Goal: Find specific page/section: Find specific page/section

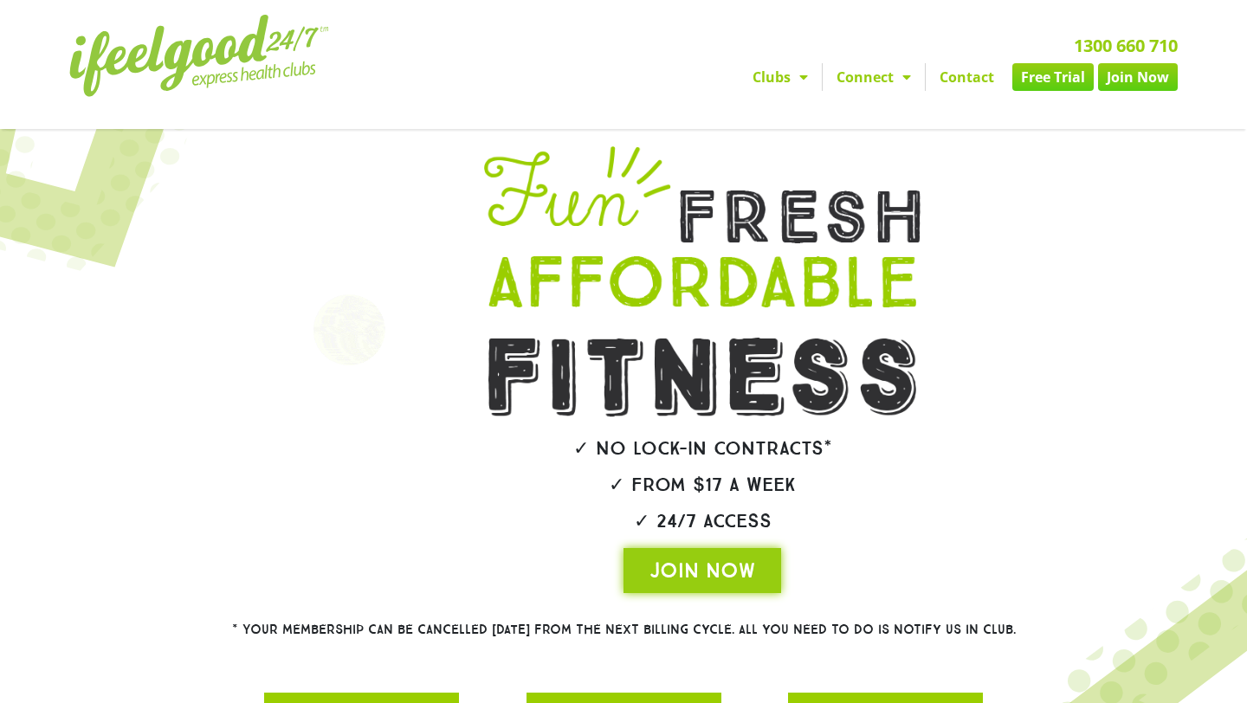
scroll to position [293, 0]
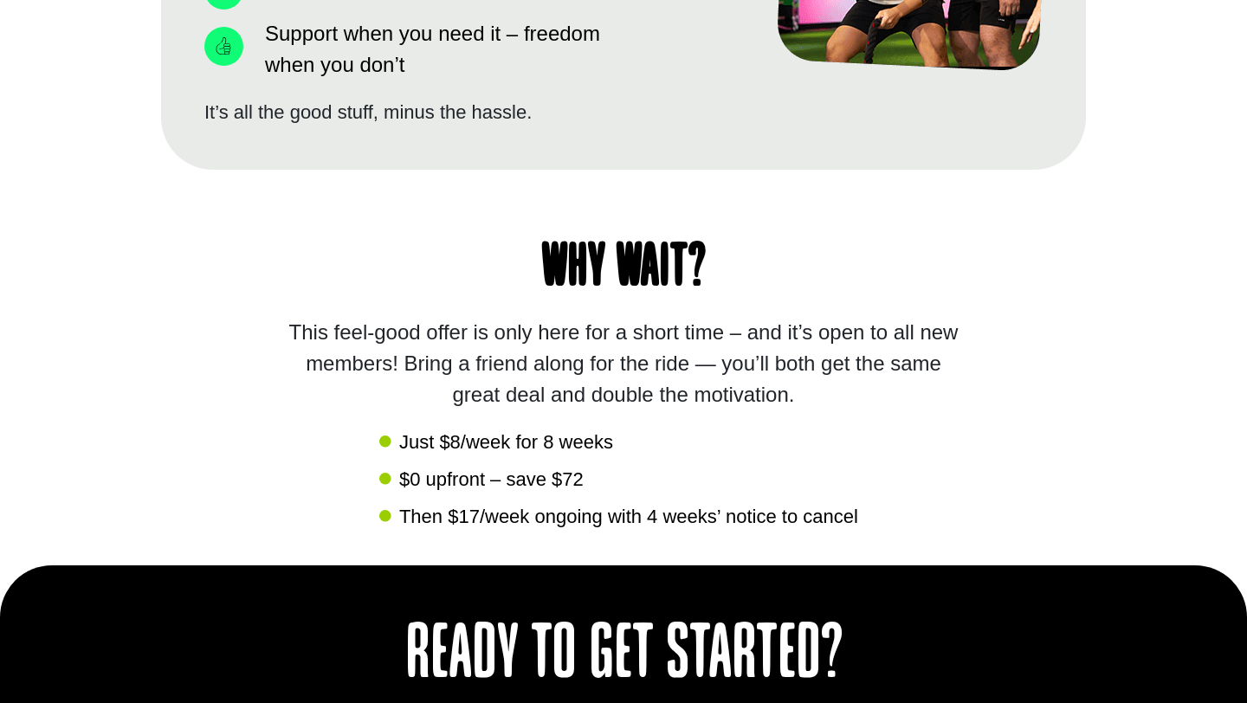
scroll to position [1612, 0]
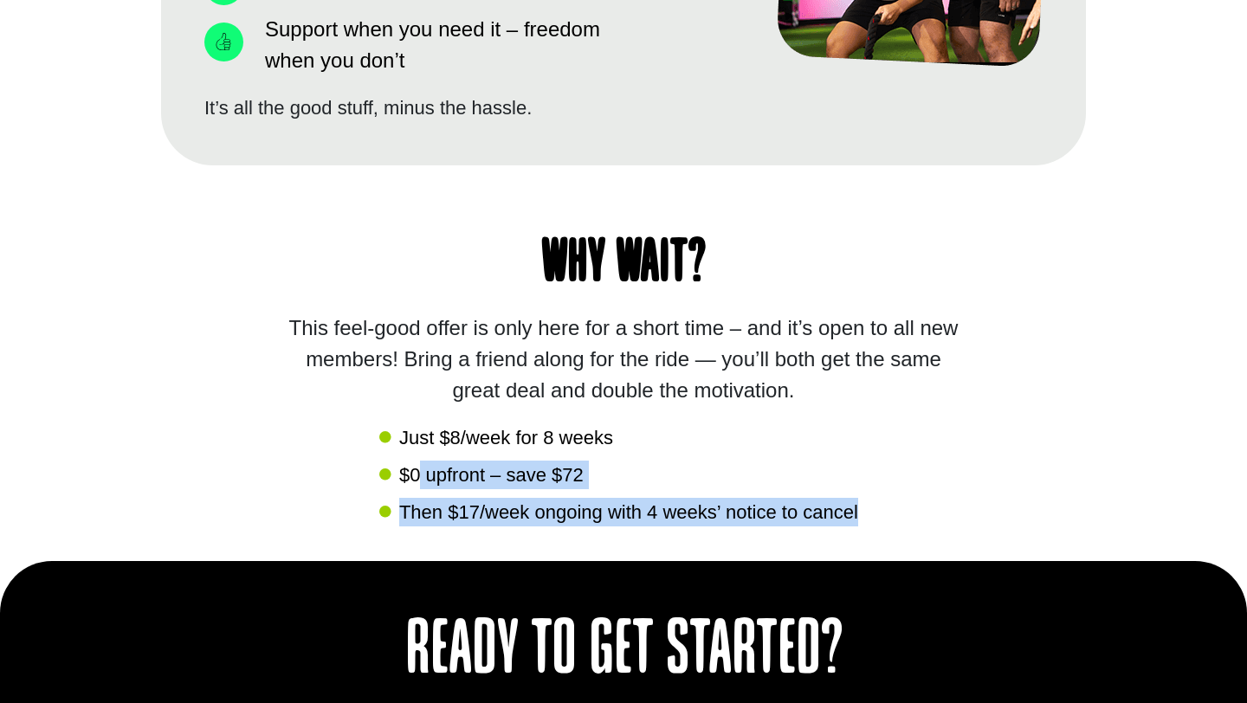
drag, startPoint x: 416, startPoint y: 465, endPoint x: 594, endPoint y: 552, distance: 198.6
click at [594, 552] on div "Why wait? This feel-good offer is only here for a short time – and it’s open to…" at bounding box center [623, 363] width 925 height 396
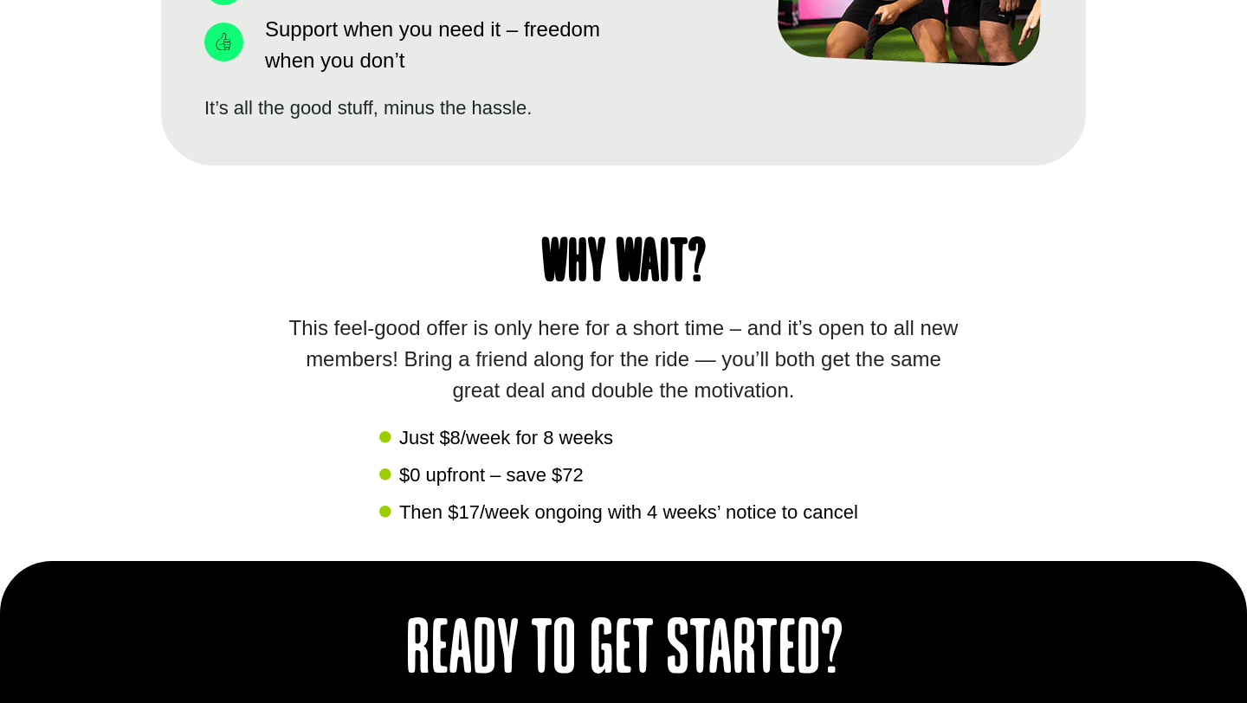
click at [635, 519] on span "Then $17/week ongoing with 4 weeks’ notice to cancel" at bounding box center [626, 512] width 463 height 29
drag, startPoint x: 604, startPoint y: 507, endPoint x: 800, endPoint y: 534, distance: 197.5
click at [800, 534] on div "Why wait? This feel-good offer is only here for a short time – and it’s open to…" at bounding box center [623, 363] width 925 height 396
click at [800, 533] on div "Why wait? This feel-good offer is only here for a short time – and it’s open to…" at bounding box center [623, 363] width 925 height 396
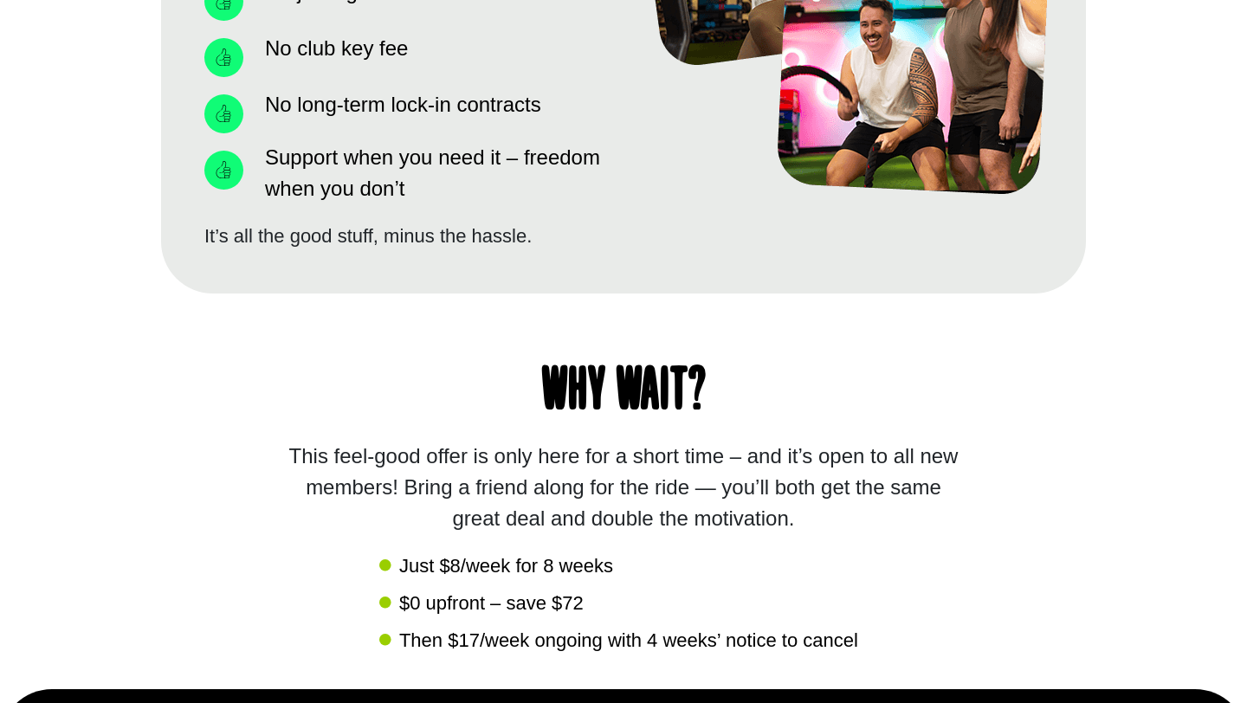
scroll to position [1118, 0]
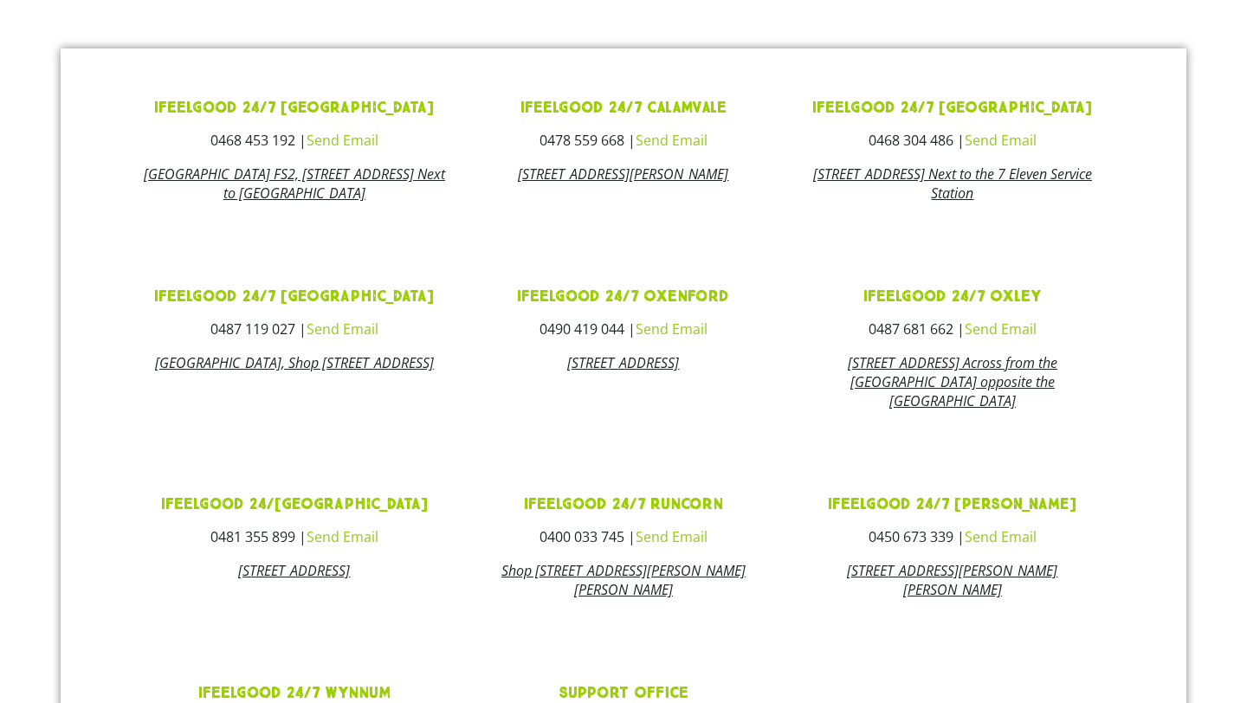
scroll to position [658, 0]
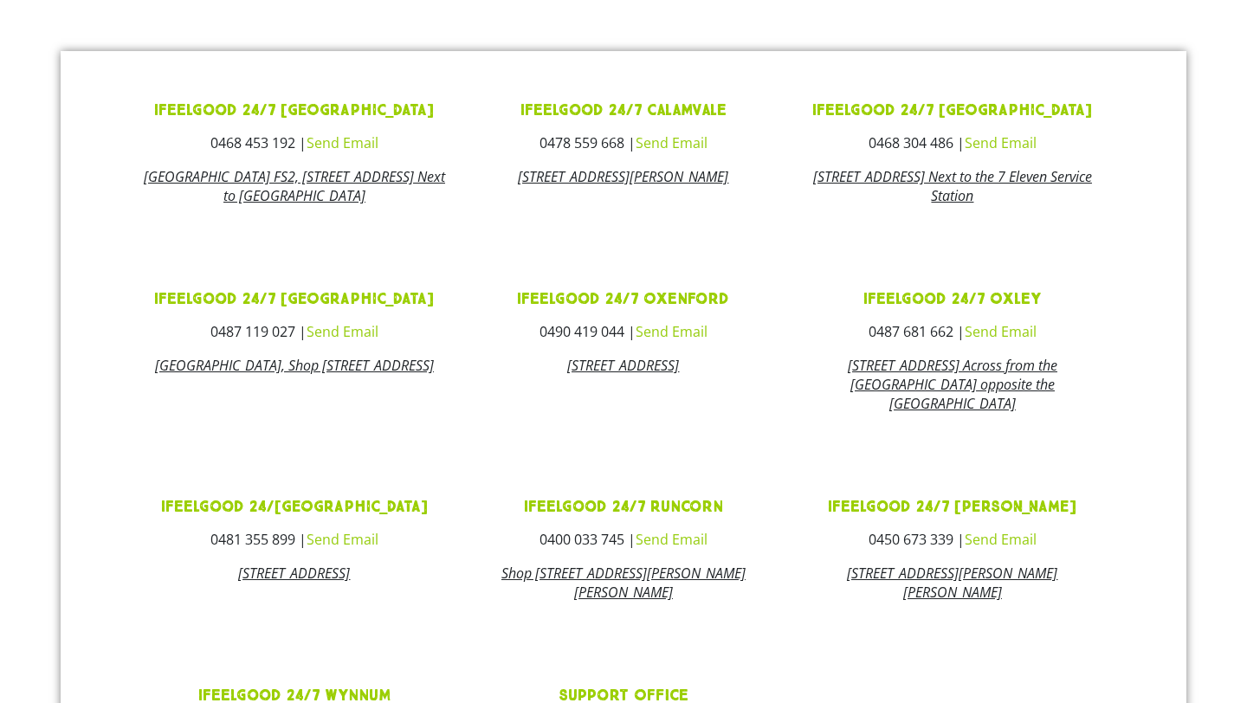
drag, startPoint x: 746, startPoint y: 606, endPoint x: 483, endPoint y: 591, distance: 263.6
click at [483, 591] on h3 "Shop 6, Gowan Village Shopping Centre, 158 Gowan Rd, Runcorn Qld 4113" at bounding box center [623, 583] width 303 height 38
copy link "Shop 6, Gowan Village Shopping Centre, 158 Gowan Rd, Runcorn Qld 4113"
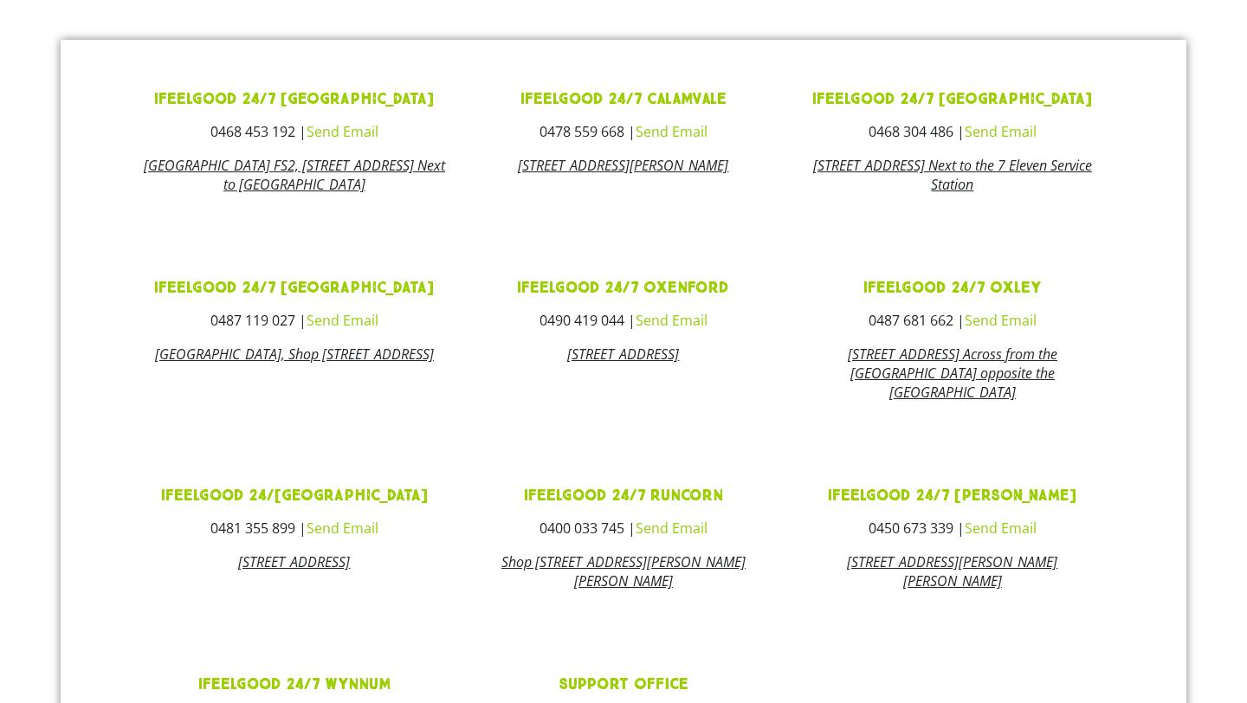
scroll to position [645, 0]
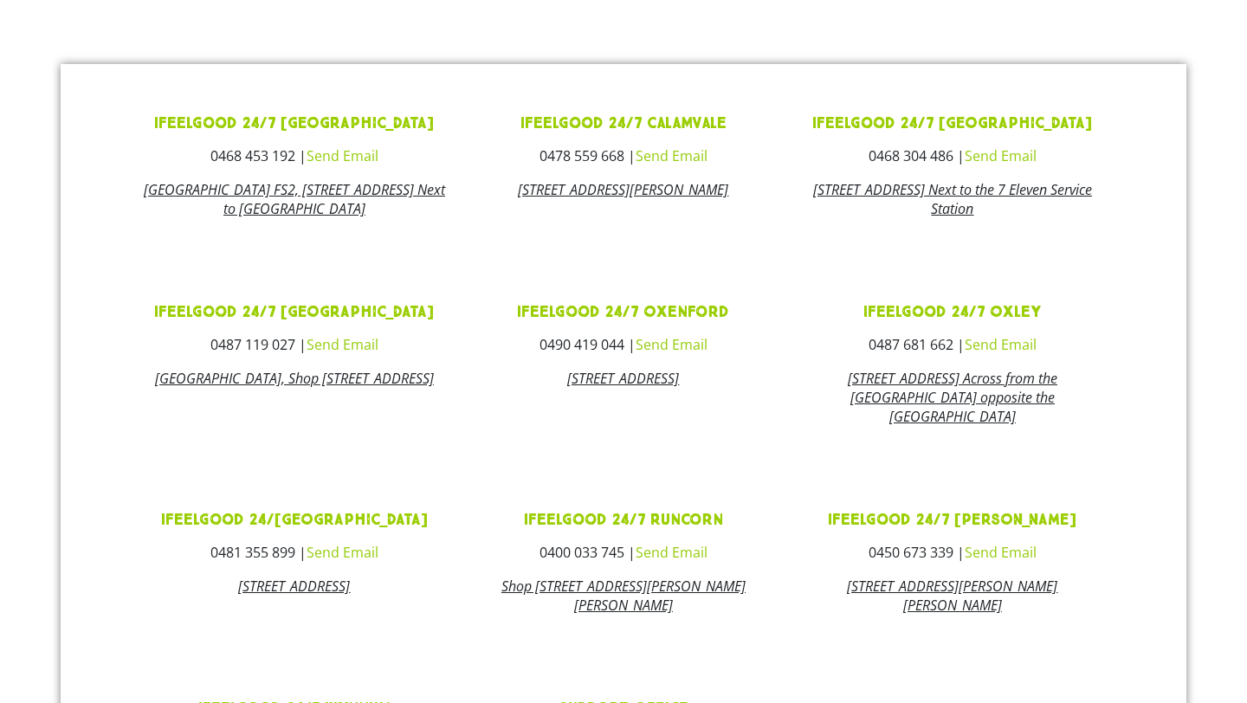
click at [643, 530] on link "ifeelgood 24/7 Runcorn" at bounding box center [623, 520] width 199 height 20
click at [676, 126] on link "ifeelgood 24/7 Calamvale" at bounding box center [623, 123] width 206 height 20
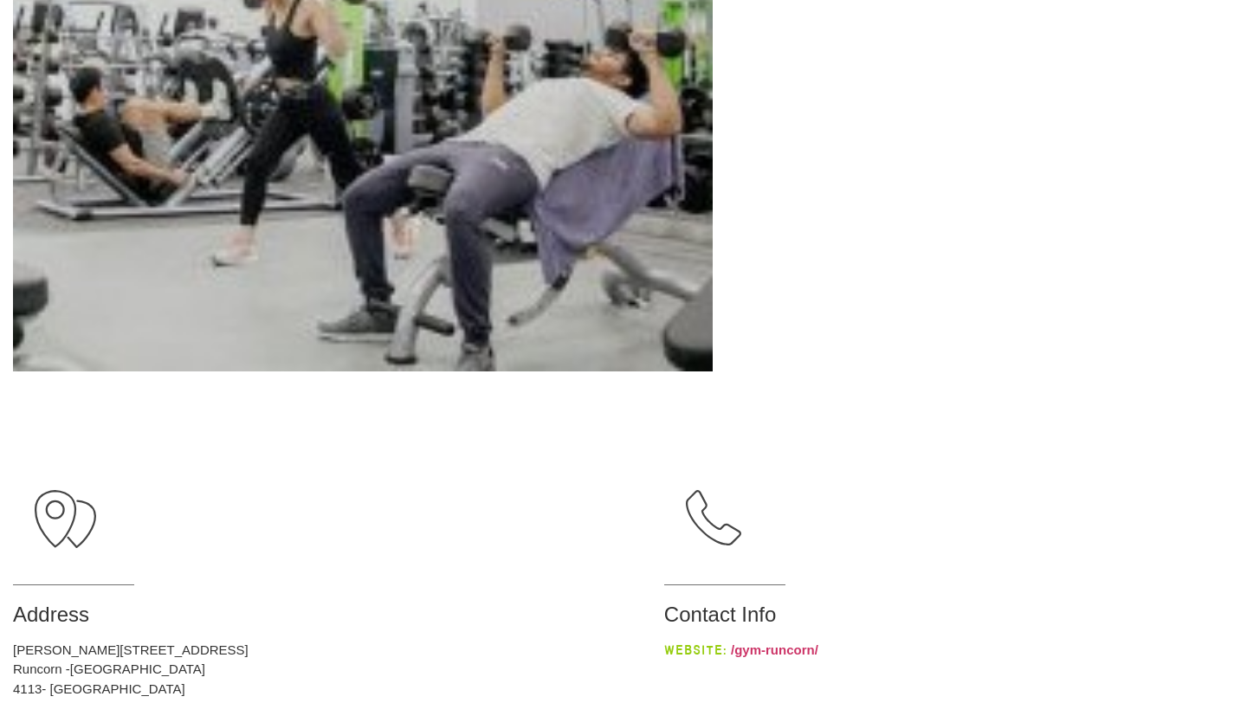
scroll to position [772, 0]
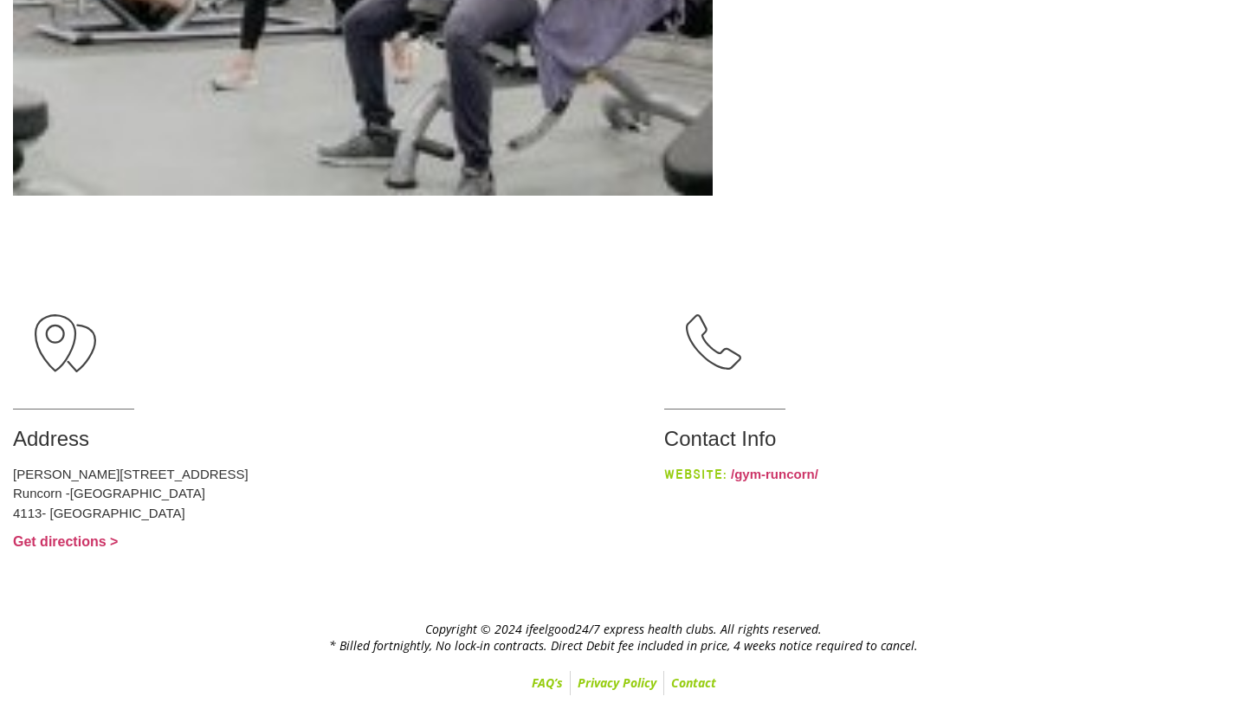
click at [720, 459] on div "Contact Info Website: /gym-runcorn/" at bounding box center [949, 455] width 570 height 57
click at [731, 469] on link "/gym-runcorn/" at bounding box center [774, 474] width 87 height 15
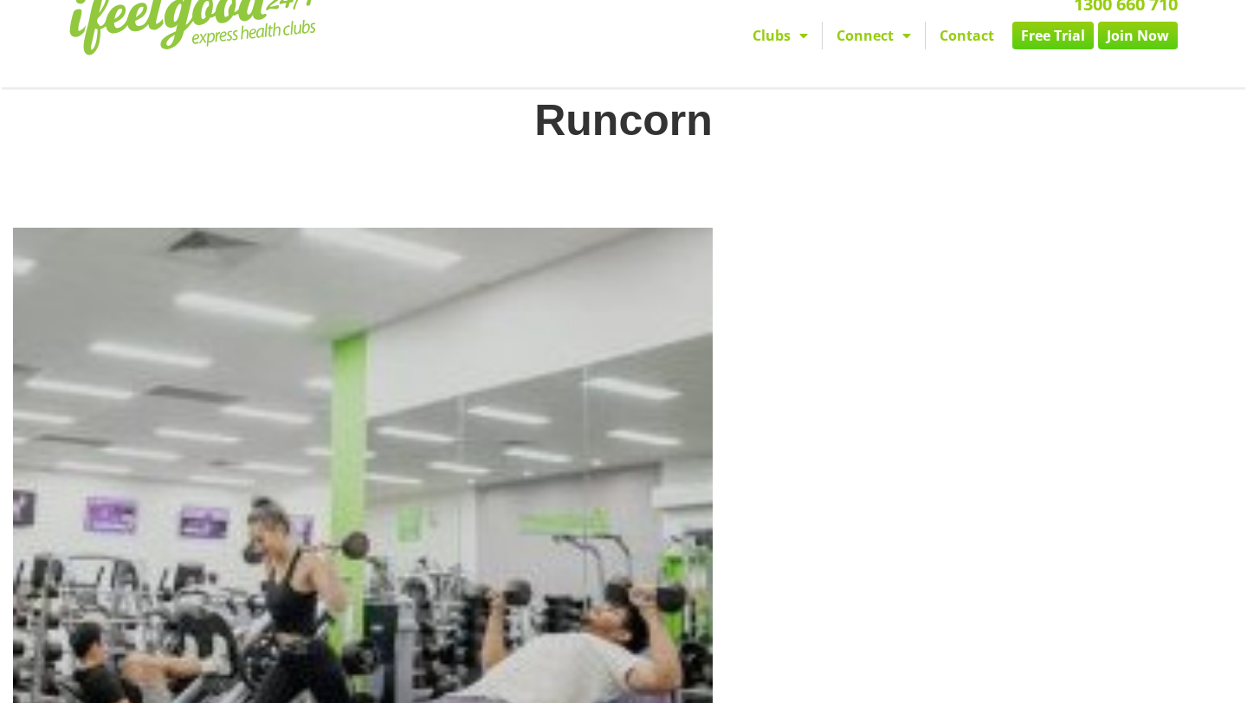
scroll to position [0, 0]
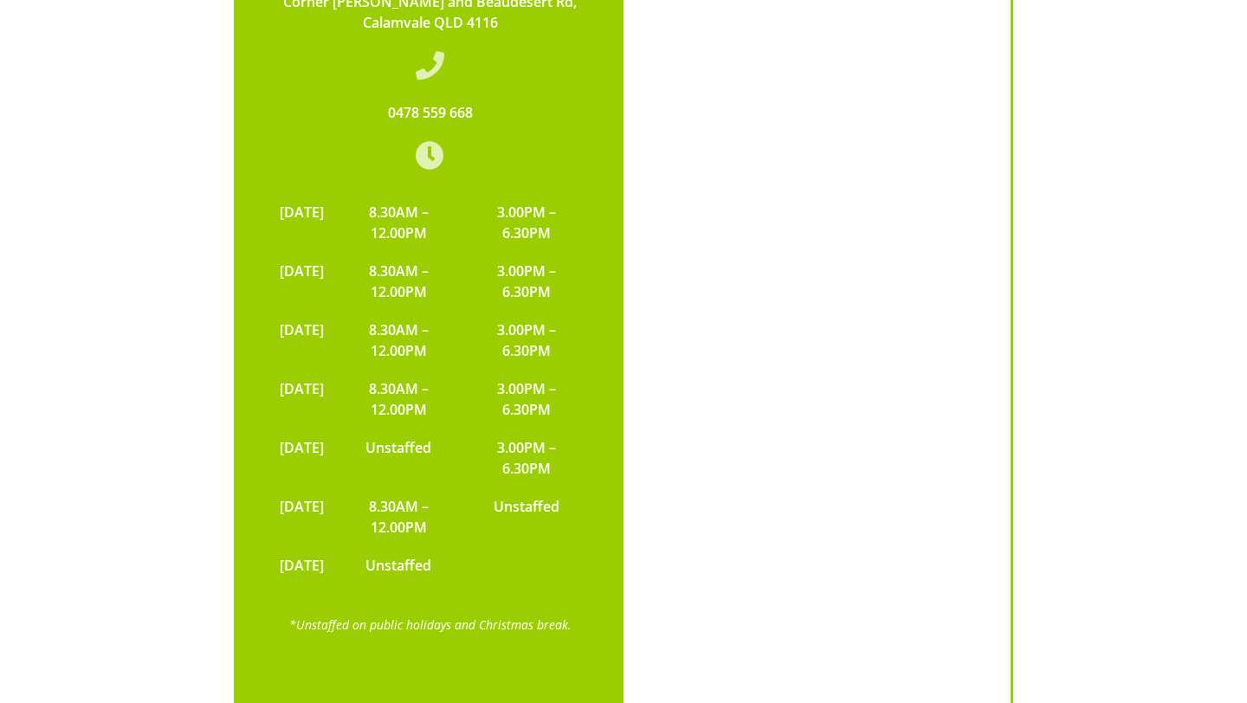
scroll to position [5728, 0]
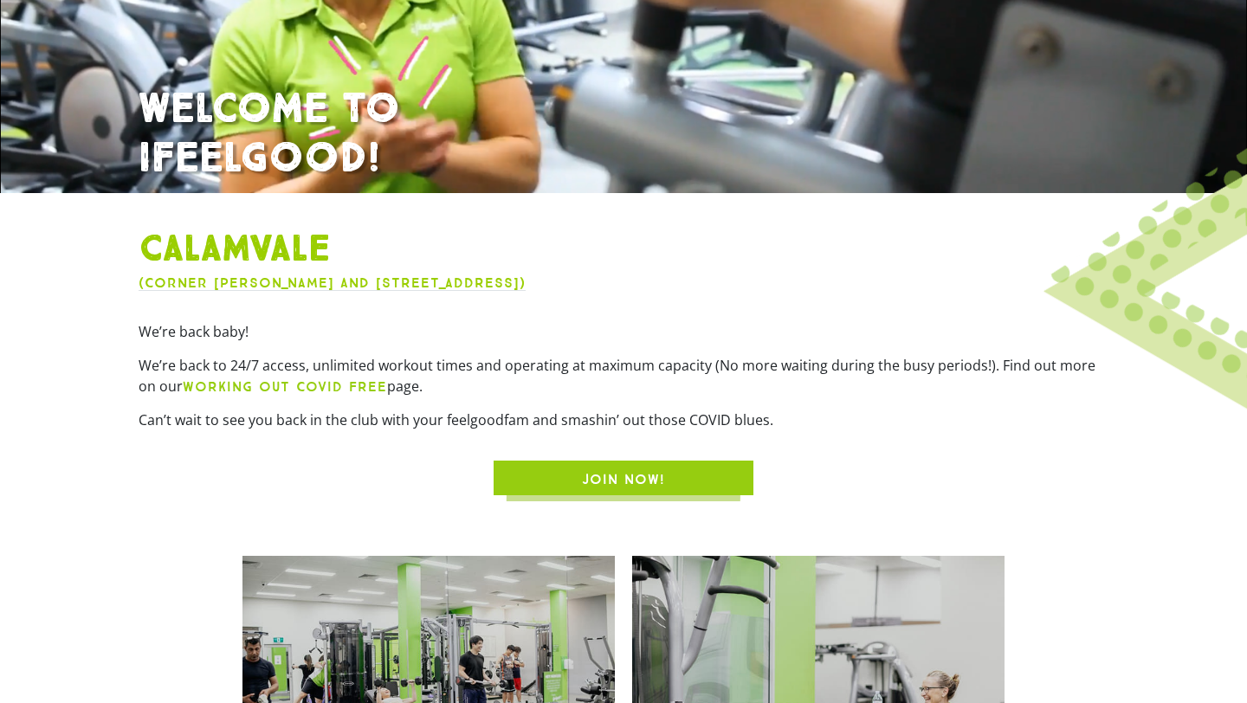
scroll to position [638, 0]
